Goal: Task Accomplishment & Management: Manage account settings

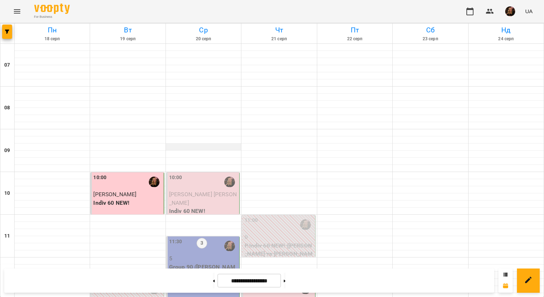
scroll to position [32, 0]
click at [190, 174] on div "10:00" at bounding box center [203, 182] width 69 height 16
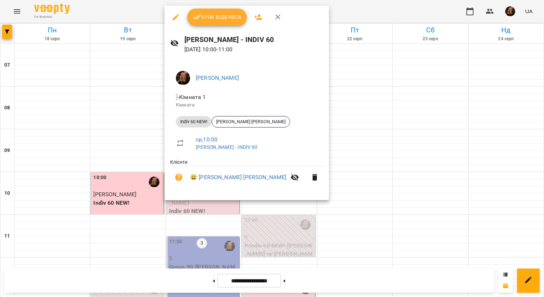
click at [213, 17] on span "Урок відбувся" at bounding box center [217, 17] width 48 height 9
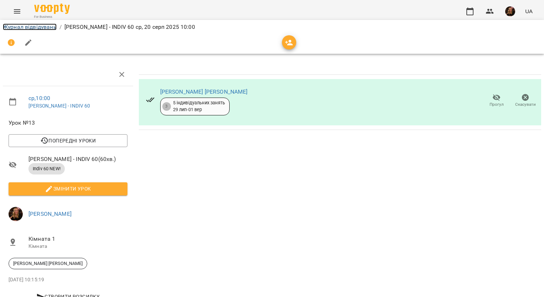
click at [48, 27] on link "Журнал відвідувань" at bounding box center [30, 26] width 54 height 7
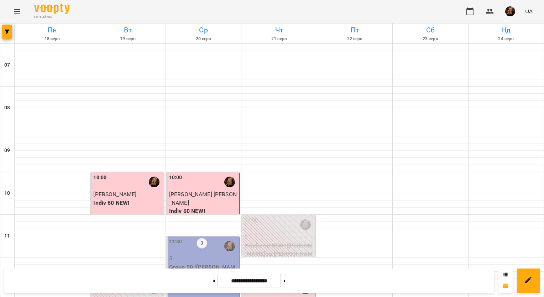
scroll to position [427, 0]
click at [285, 281] on button at bounding box center [285, 281] width 2 height 16
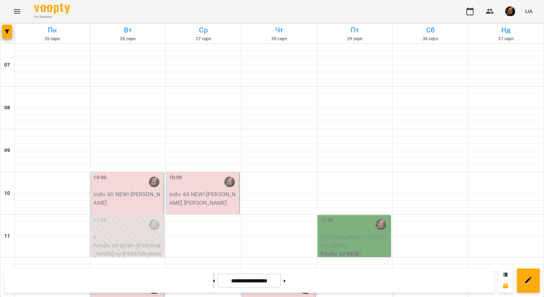
click at [213, 280] on button at bounding box center [214, 281] width 2 height 16
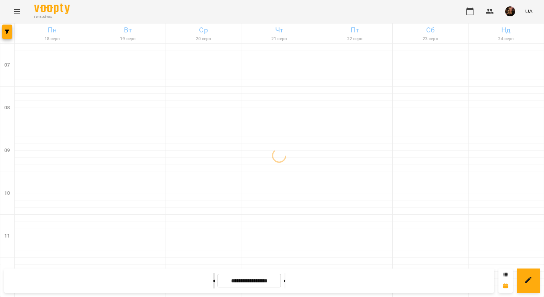
click at [213, 280] on button at bounding box center [214, 281] width 2 height 16
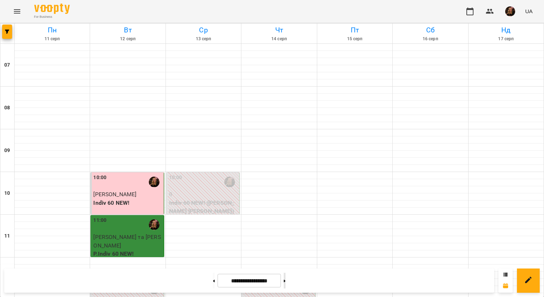
click at [285, 277] on button at bounding box center [285, 281] width 2 height 16
type input "**********"
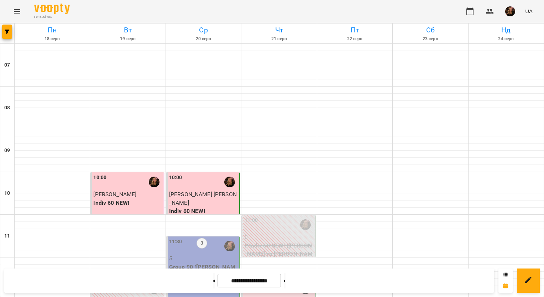
scroll to position [142, 0]
click at [206, 236] on div "11:30 3 5 Group 90 ([PERSON_NAME] В1 ПН_СР 11_30)" at bounding box center [202, 267] width 73 height 63
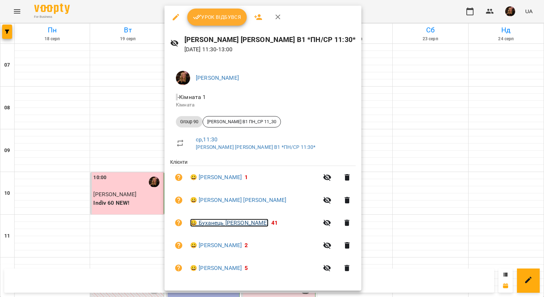
click at [223, 224] on link "😀 Буханець [PERSON_NAME]" at bounding box center [229, 223] width 78 height 9
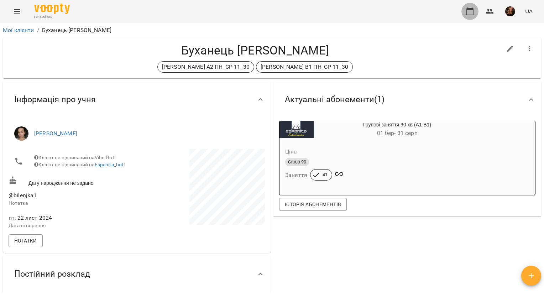
click at [468, 12] on icon "button" at bounding box center [470, 11] width 9 height 9
